Goal: Task Accomplishment & Management: Manage account settings

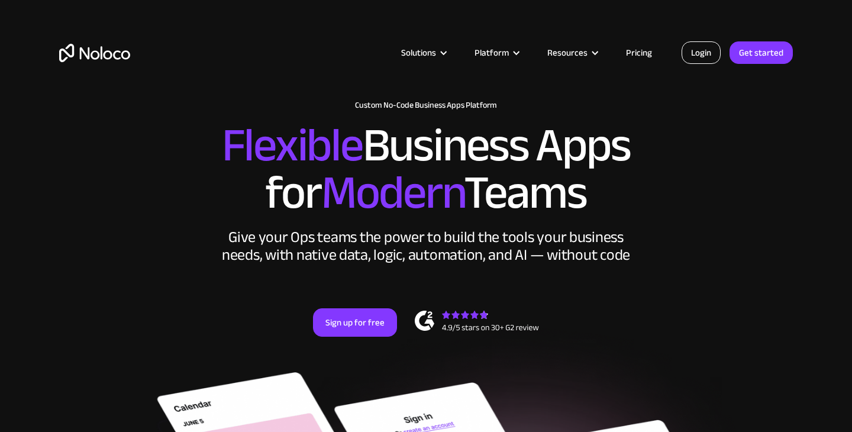
click at [704, 58] on link "Login" at bounding box center [701, 52] width 39 height 22
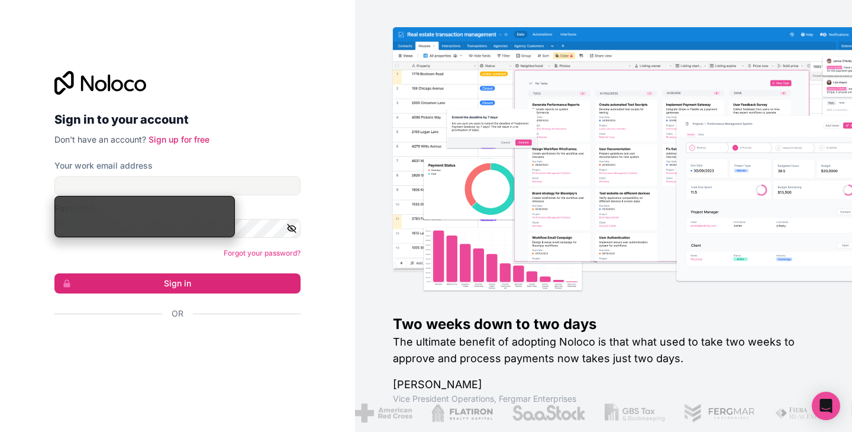
click at [165, 170] on div "Your work email address" at bounding box center [177, 166] width 246 height 12
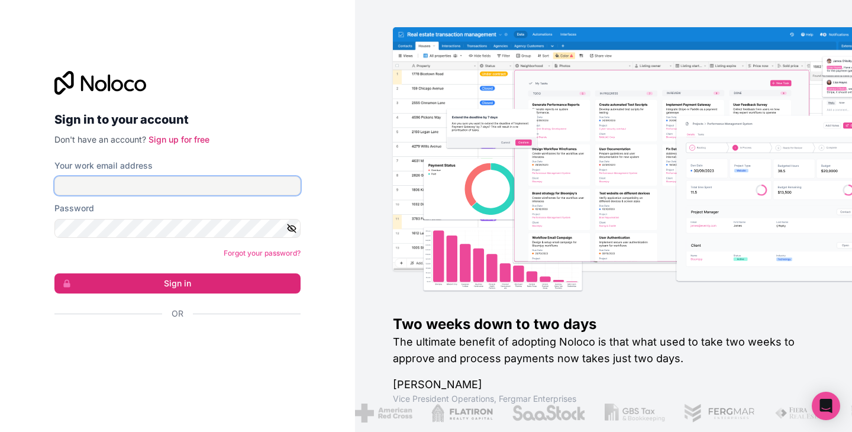
click at [160, 182] on input "Your work email address" at bounding box center [177, 185] width 246 height 19
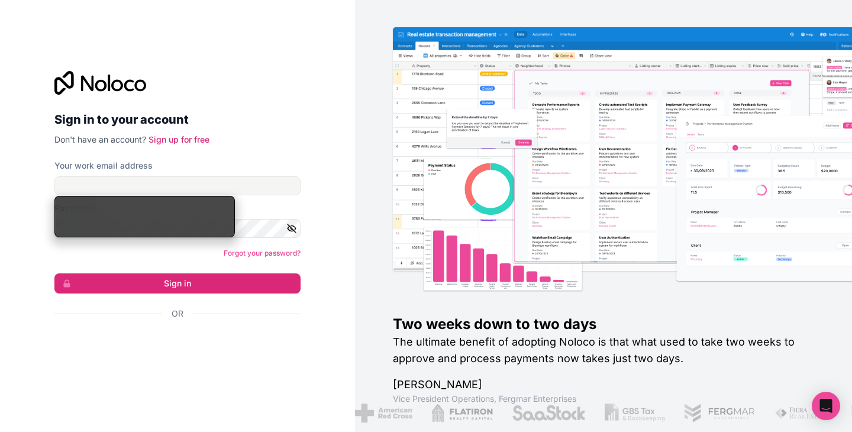
click at [99, 329] on div "Or" at bounding box center [177, 334] width 246 height 53
